Goal: Information Seeking & Learning: Learn about a topic

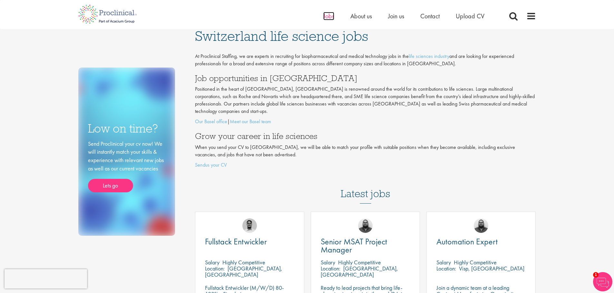
click at [330, 18] on span "Jobs" at bounding box center [328, 16] width 11 height 8
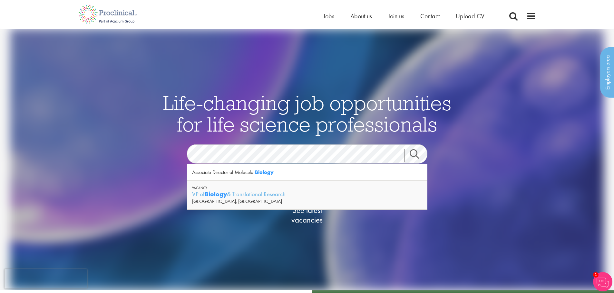
click at [413, 155] on link "Search" at bounding box center [418, 155] width 28 height 13
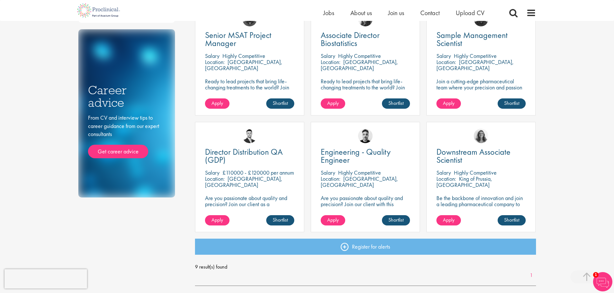
scroll to position [258, 0]
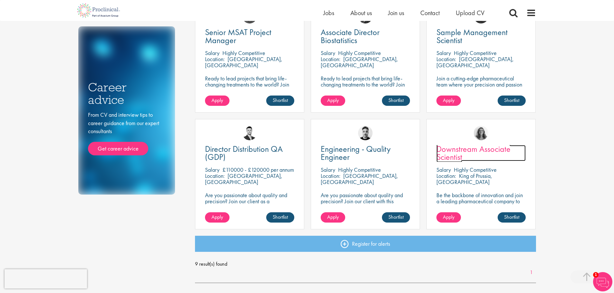
click at [457, 151] on span "Downstream Associate Scientist" at bounding box center [473, 153] width 74 height 19
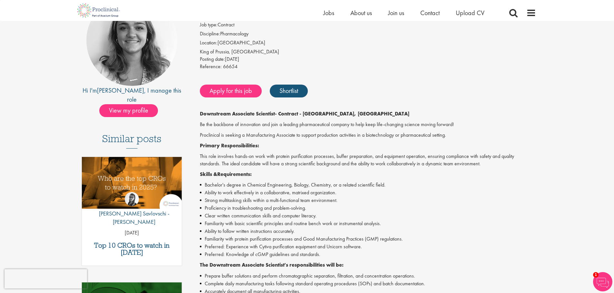
scroll to position [97, 0]
